Goal: Check status: Check status

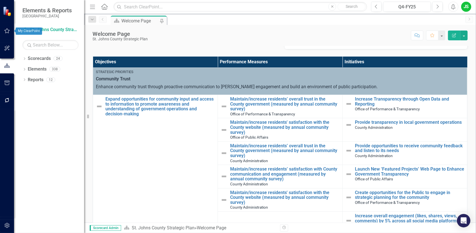
click at [4, 30] on icon "button" at bounding box center [6, 30] width 5 height 5
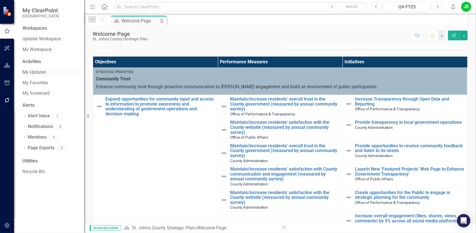
click at [37, 72] on link "My Updates" at bounding box center [50, 72] width 56 height 6
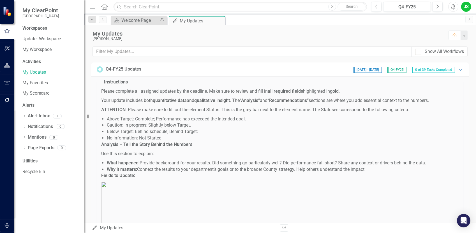
click at [393, 71] on span "Q4-FY25" at bounding box center [396, 70] width 19 height 6
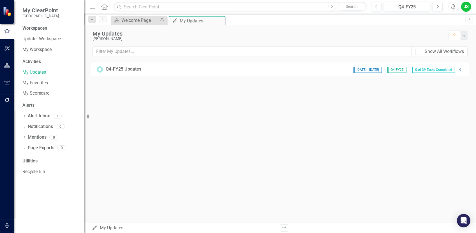
click at [393, 71] on span "Q4-FY25" at bounding box center [396, 70] width 19 height 6
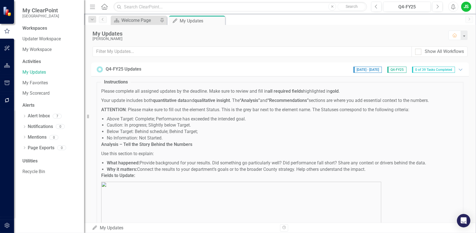
click at [393, 71] on span "Q4-FY25" at bounding box center [396, 70] width 19 height 6
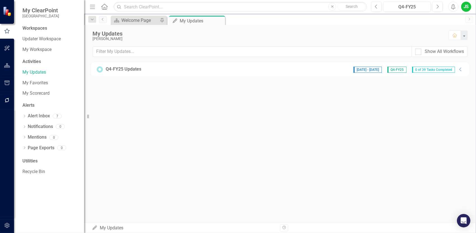
click at [366, 70] on span "[DATE] - [DATE]" at bounding box center [368, 70] width 28 height 6
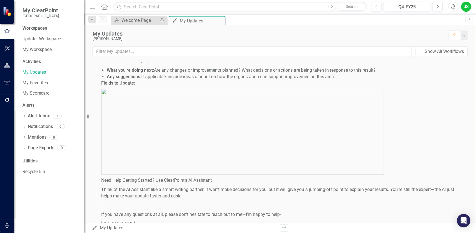
scroll to position [311, 0]
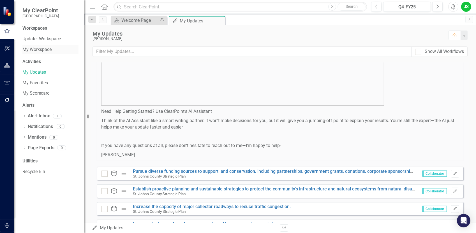
click at [38, 48] on link "My Workspace" at bounding box center [50, 50] width 56 height 6
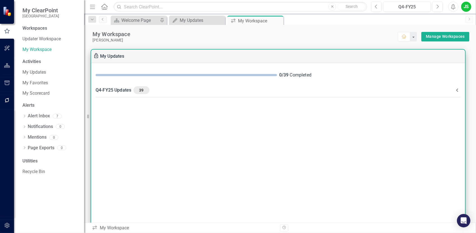
click at [128, 90] on div "Q4-FY25 Updates 39" at bounding box center [275, 90] width 358 height 8
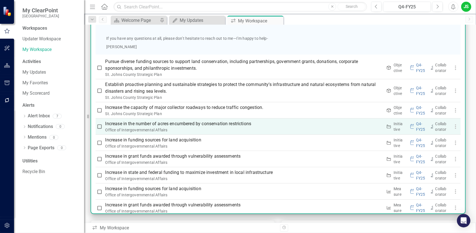
scroll to position [274, 0]
